Goal: Check status: Check status

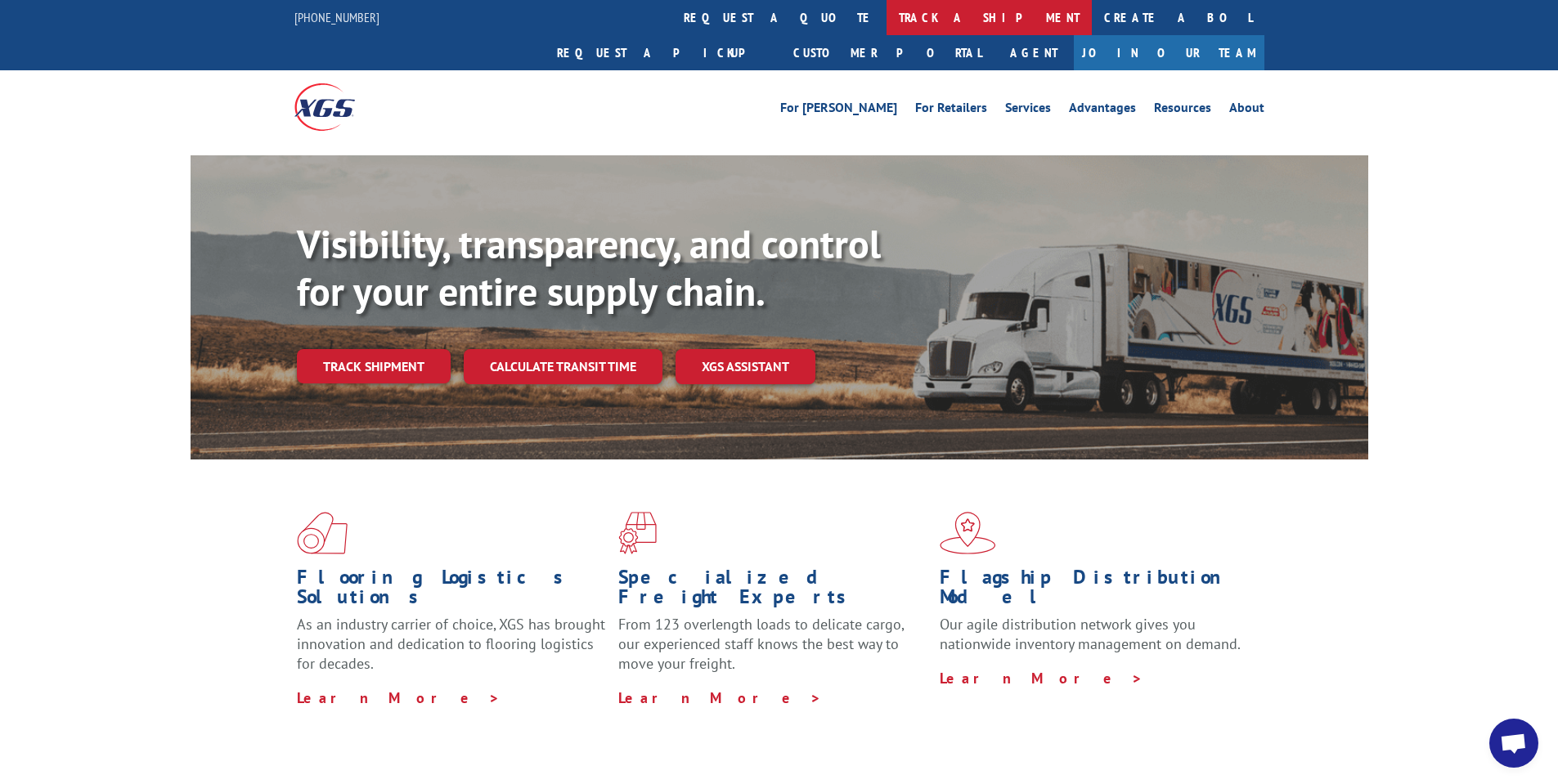
click at [887, 14] on link "track a shipment" at bounding box center [989, 17] width 205 height 35
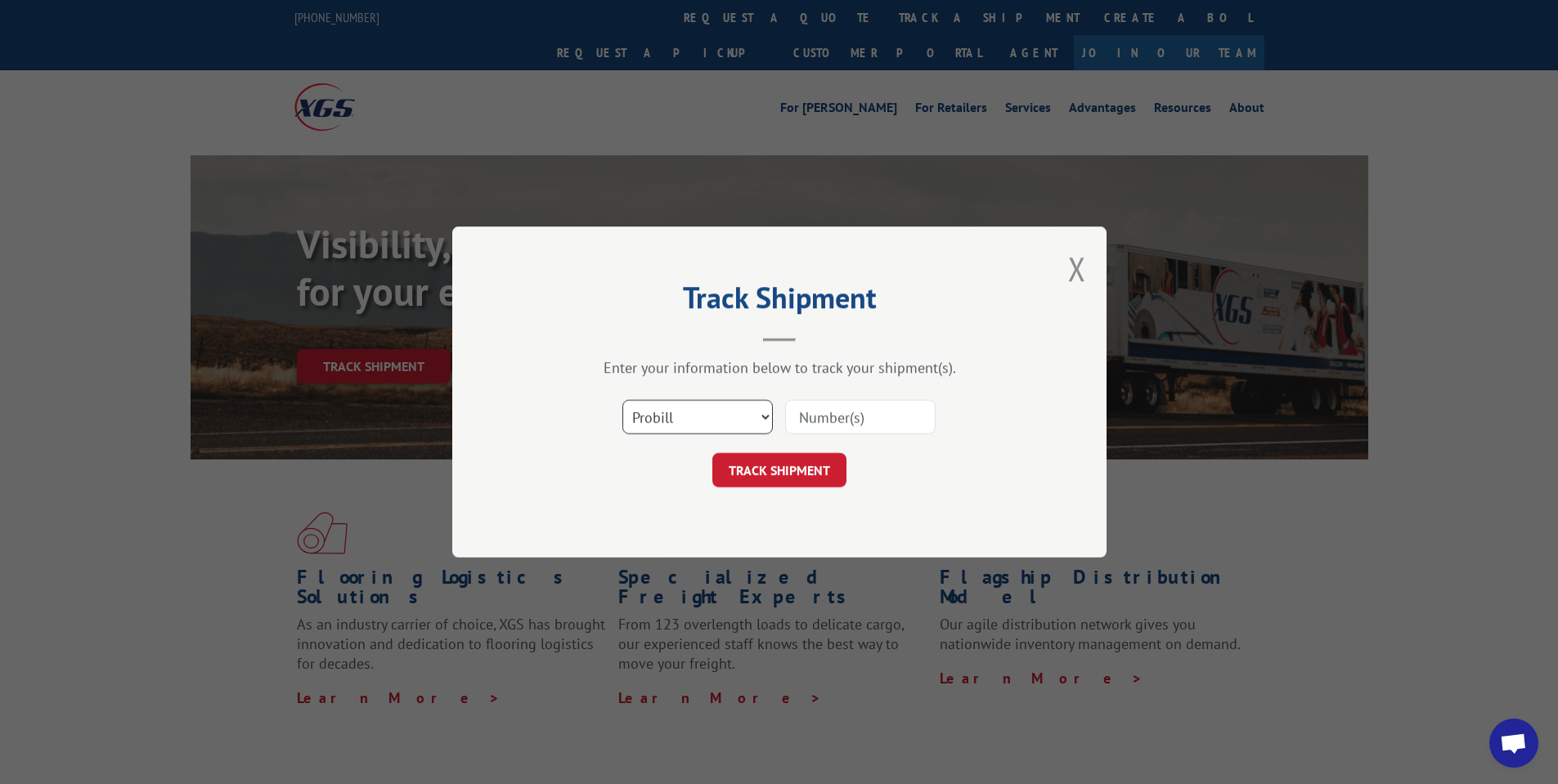
click at [702, 407] on select "Select category... Probill BOL PO" at bounding box center [698, 417] width 151 height 34
select select "bol"
click at [622, 399] on select "Select category... Probill BOL PO" at bounding box center [698, 417] width 151 height 34
click at [814, 419] on input at bounding box center [860, 417] width 151 height 34
paste input "451549"
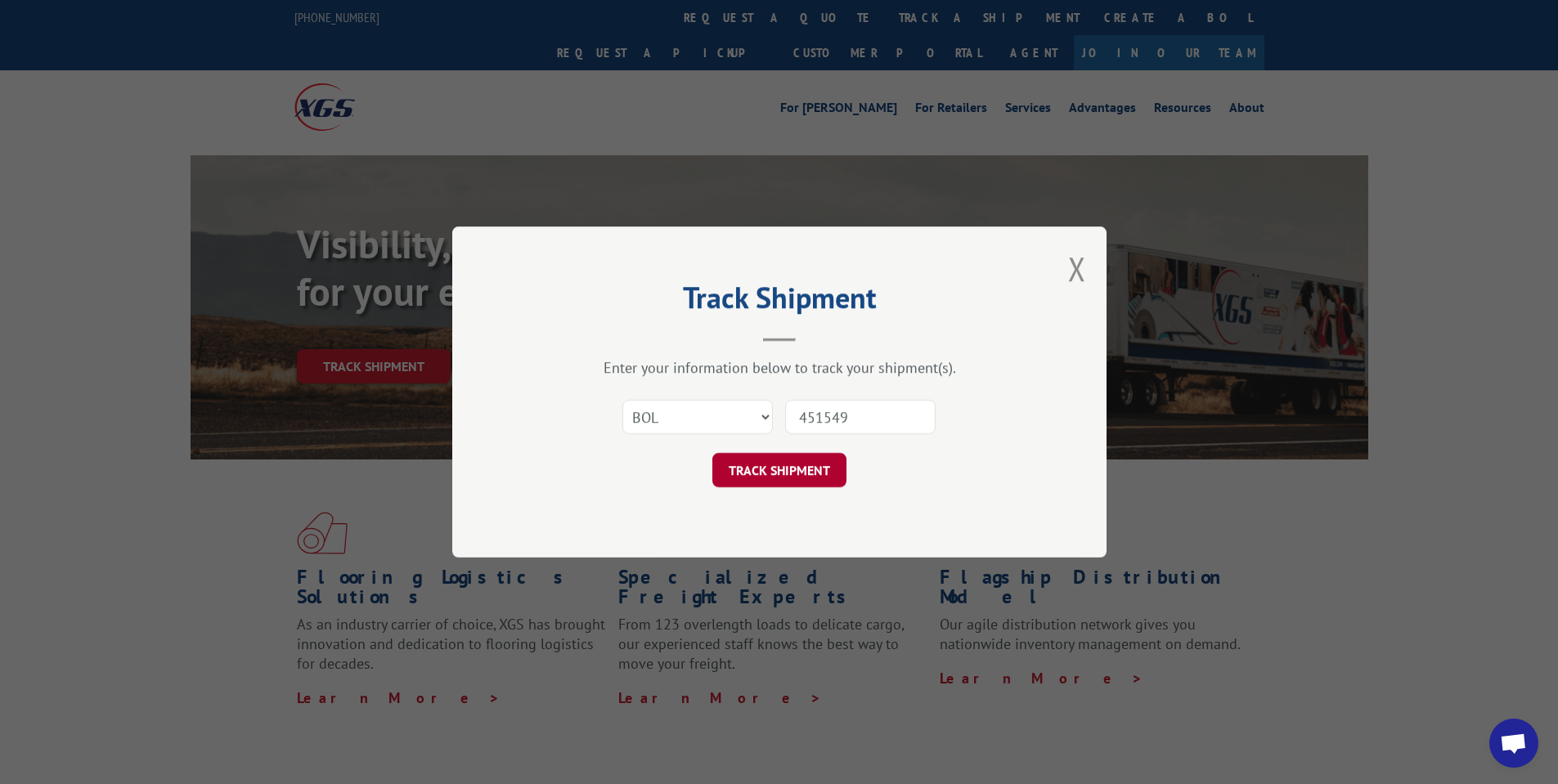
type input "451549"
click at [833, 464] on button "TRACK SHIPMENT" at bounding box center [779, 470] width 134 height 34
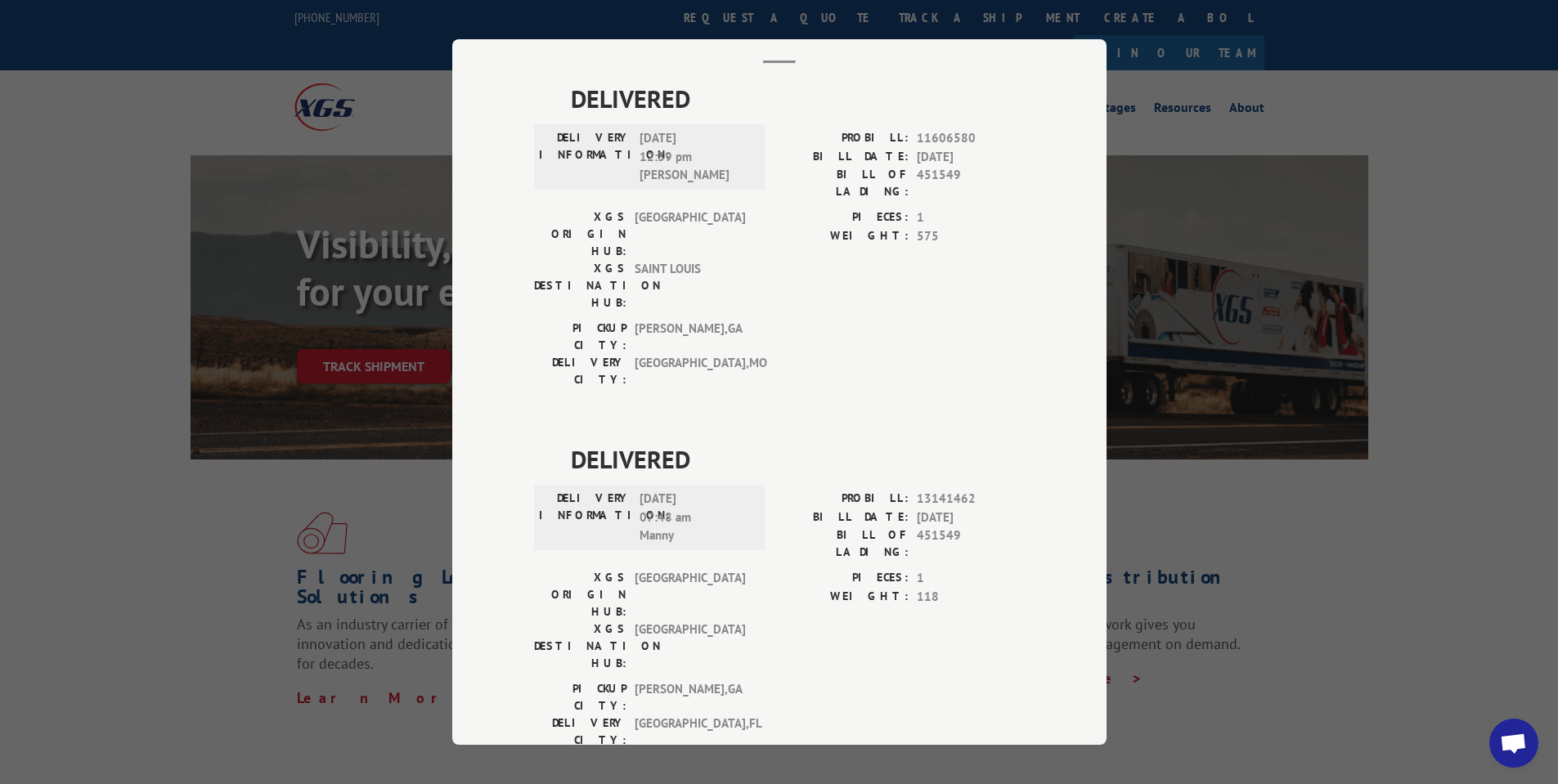
scroll to position [164, 0]
